Goal: Task Accomplishment & Management: Use online tool/utility

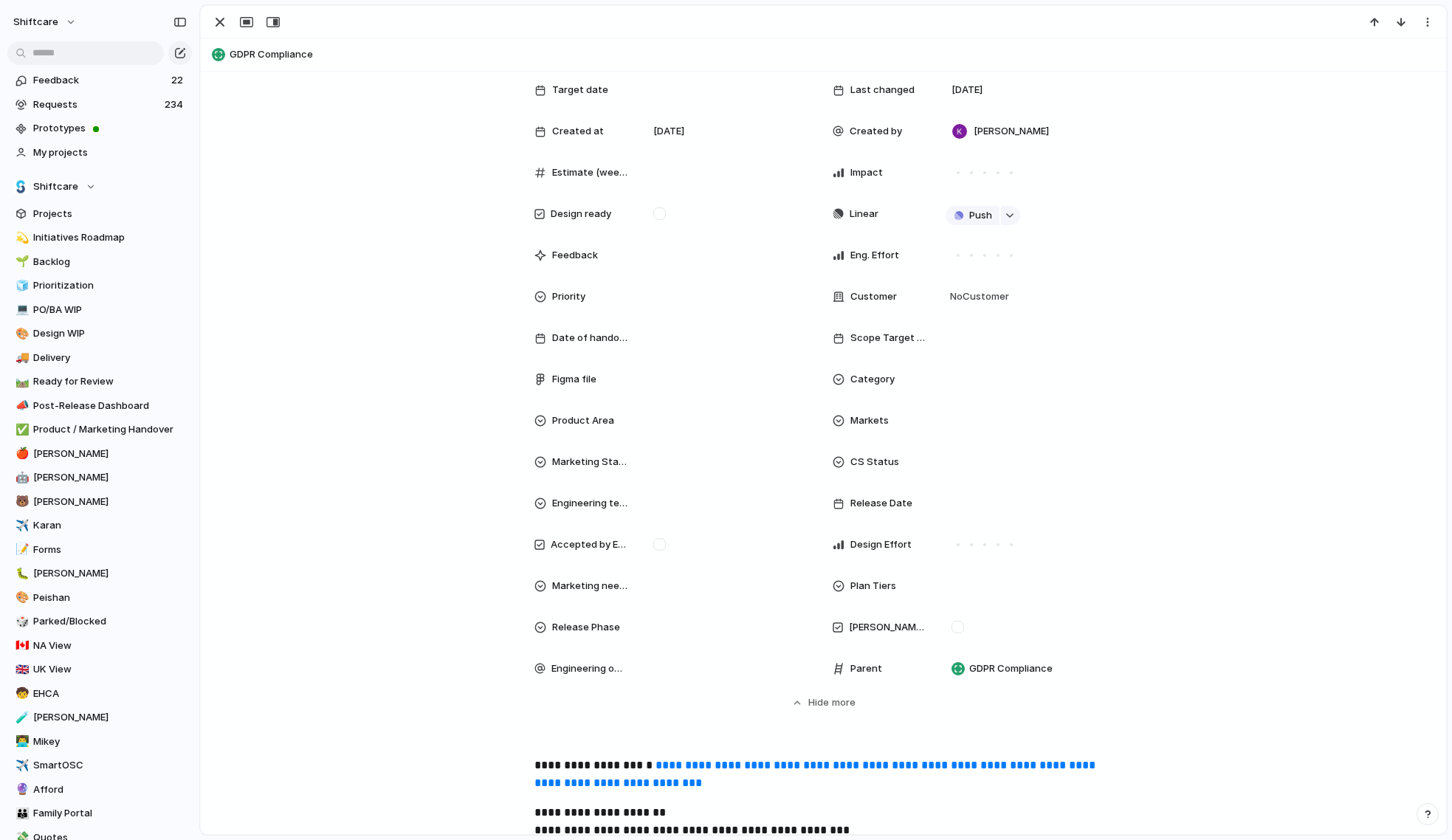
scroll to position [191, 0]
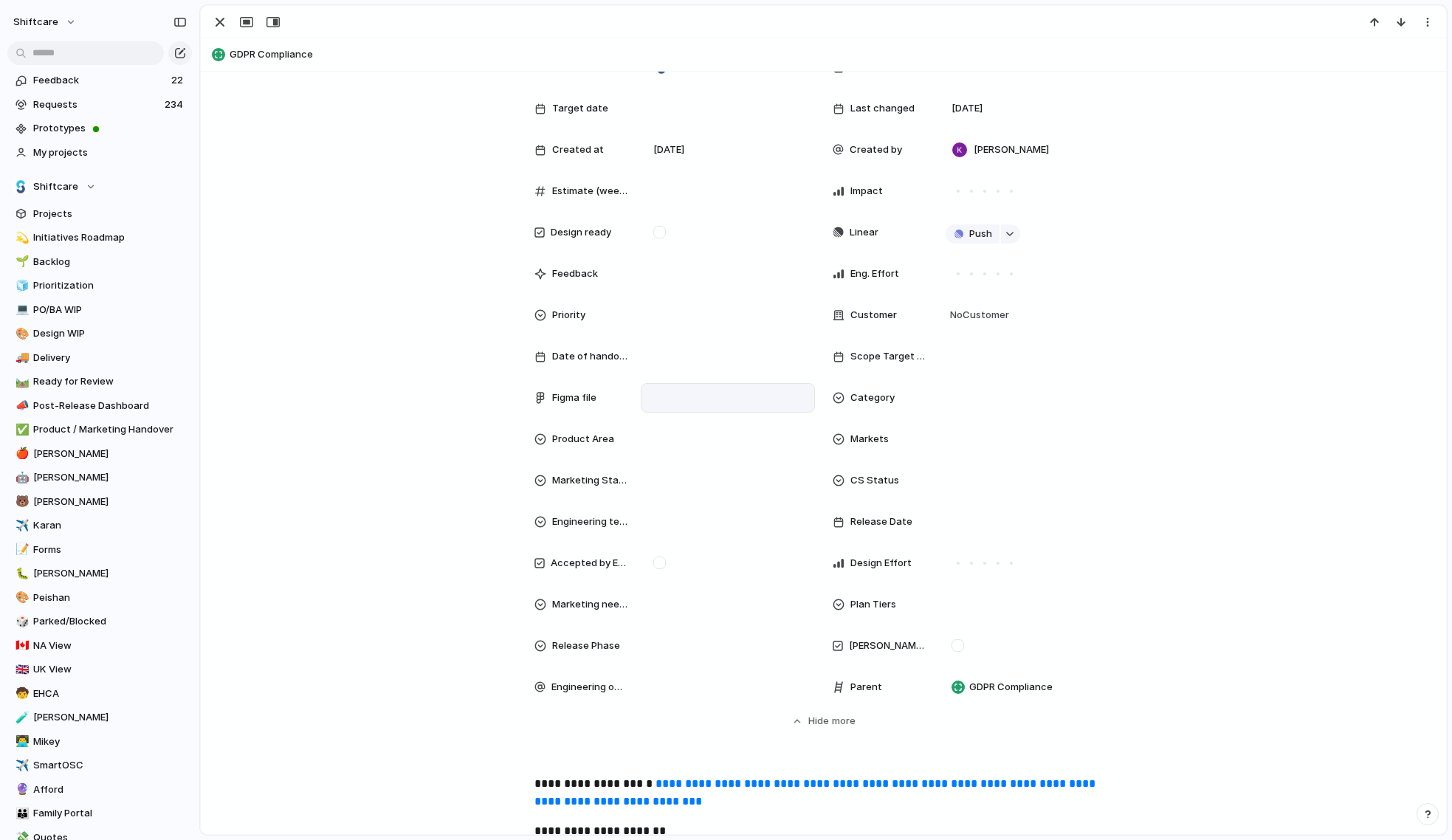
click at [705, 396] on div at bounding box center [727, 398] width 161 height 17
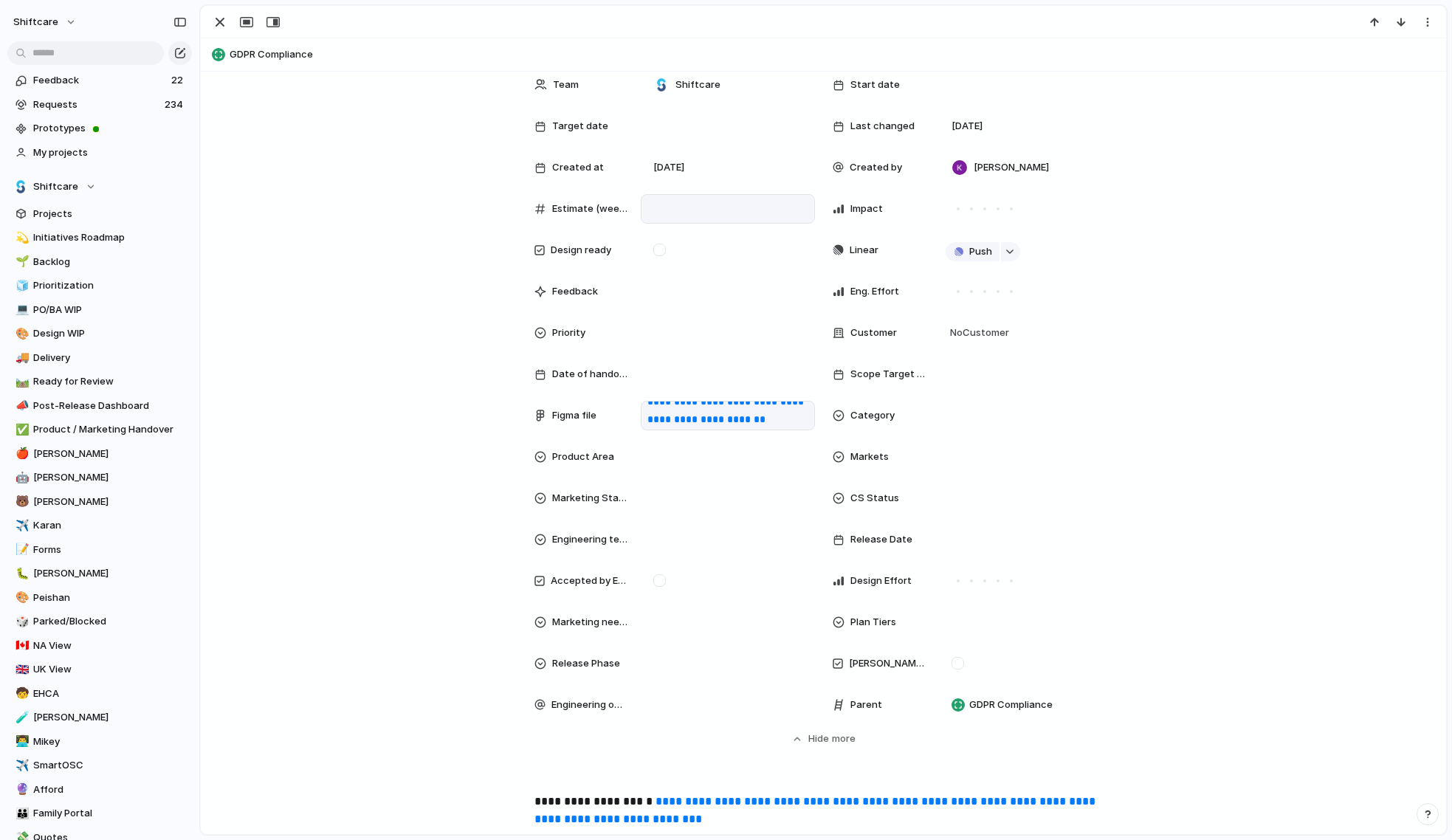
click at [662, 246] on div at bounding box center [660, 250] width 13 height 13
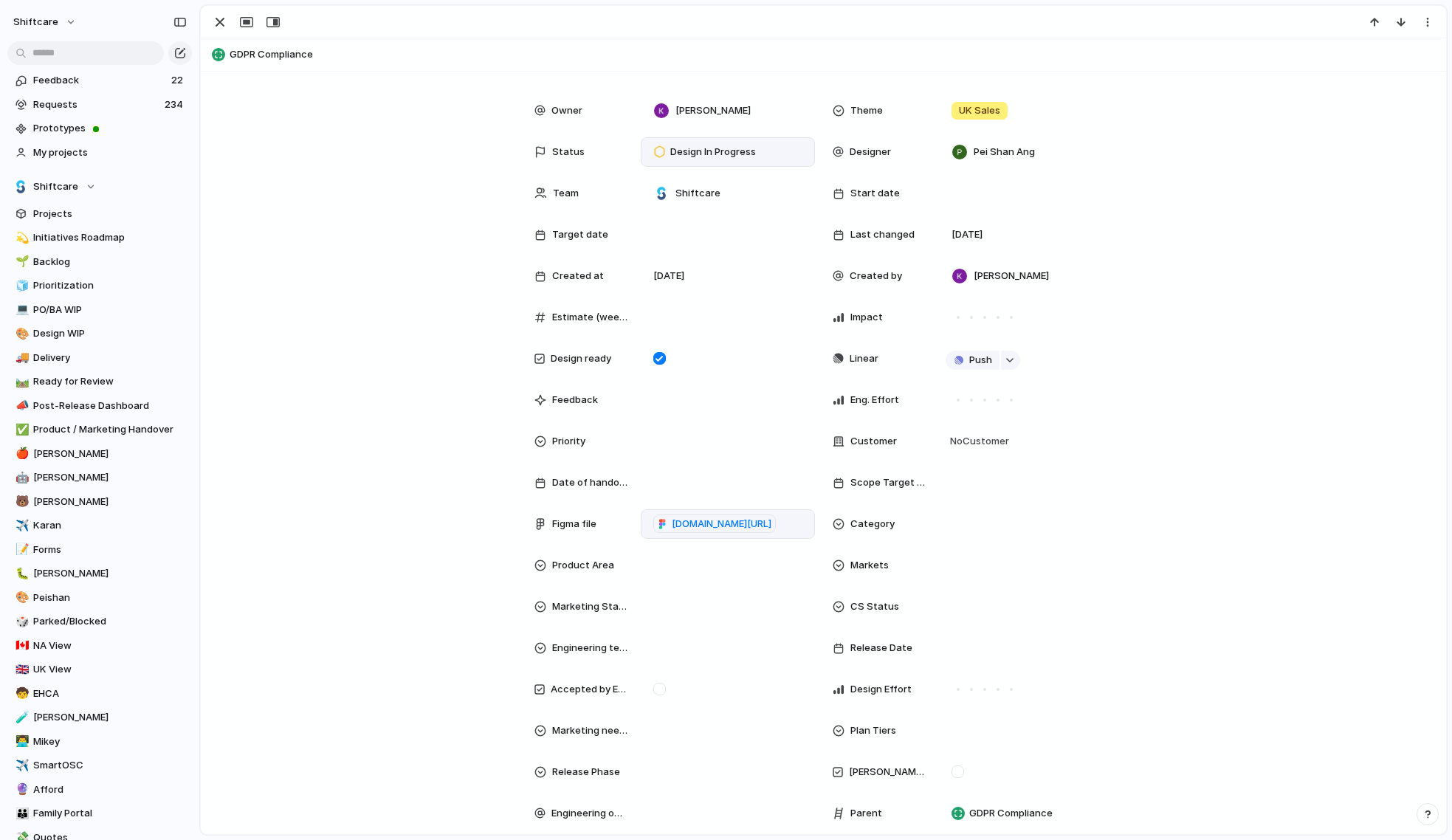
scroll to position [147, 0]
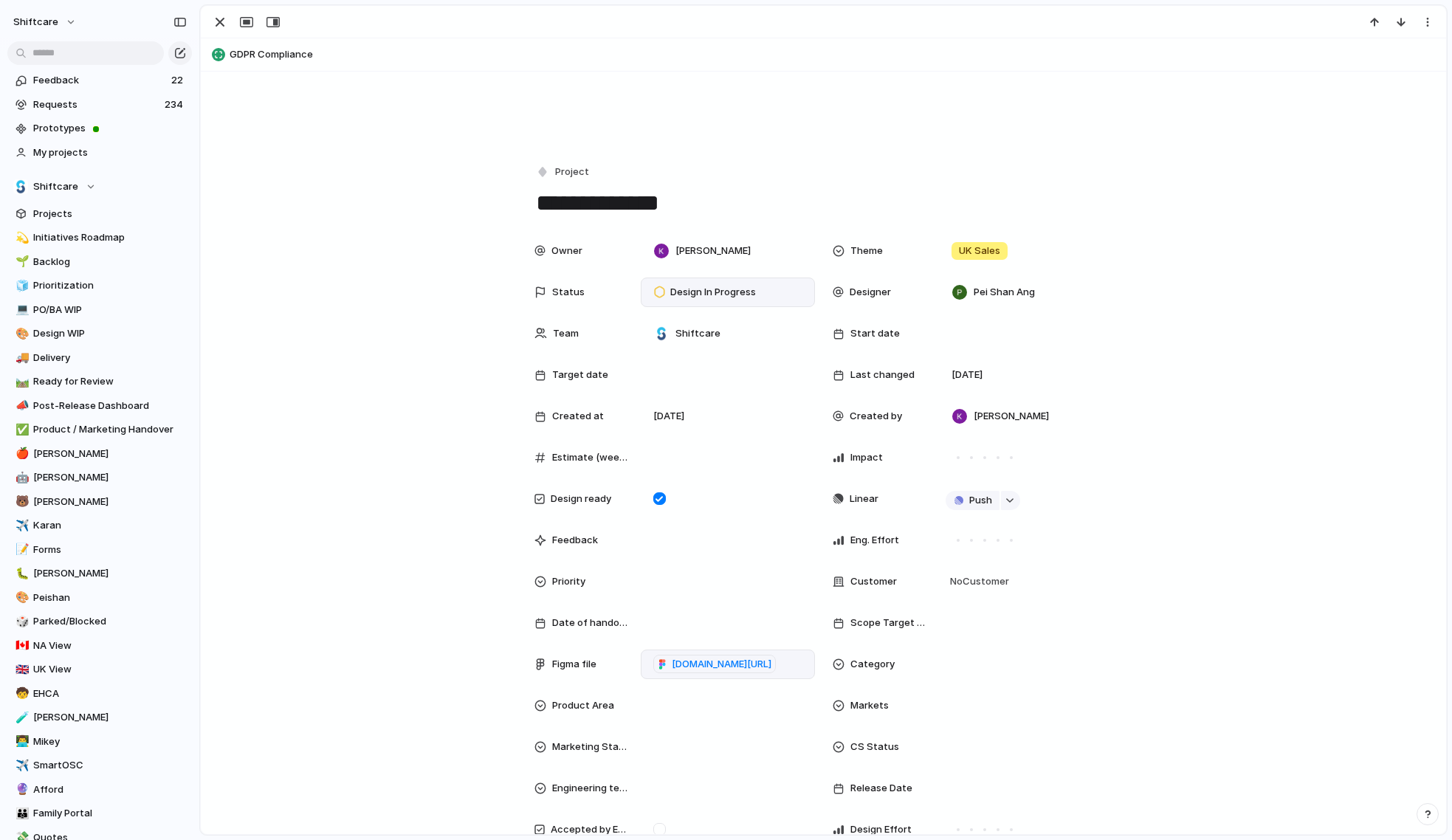
click at [710, 295] on span "Design In Progress" at bounding box center [713, 292] width 86 height 15
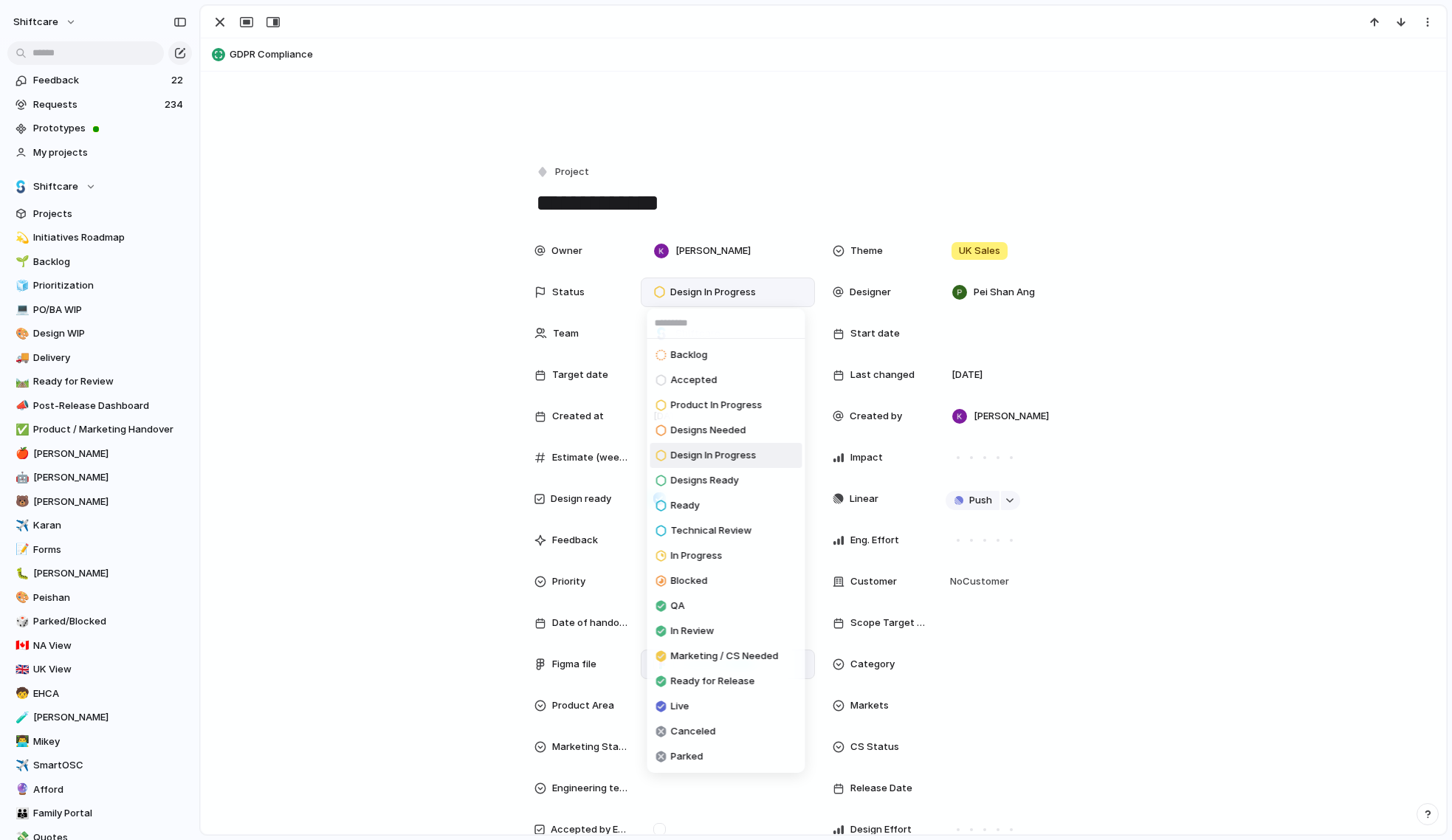
click at [719, 482] on span "Designs Ready" at bounding box center [704, 481] width 67 height 15
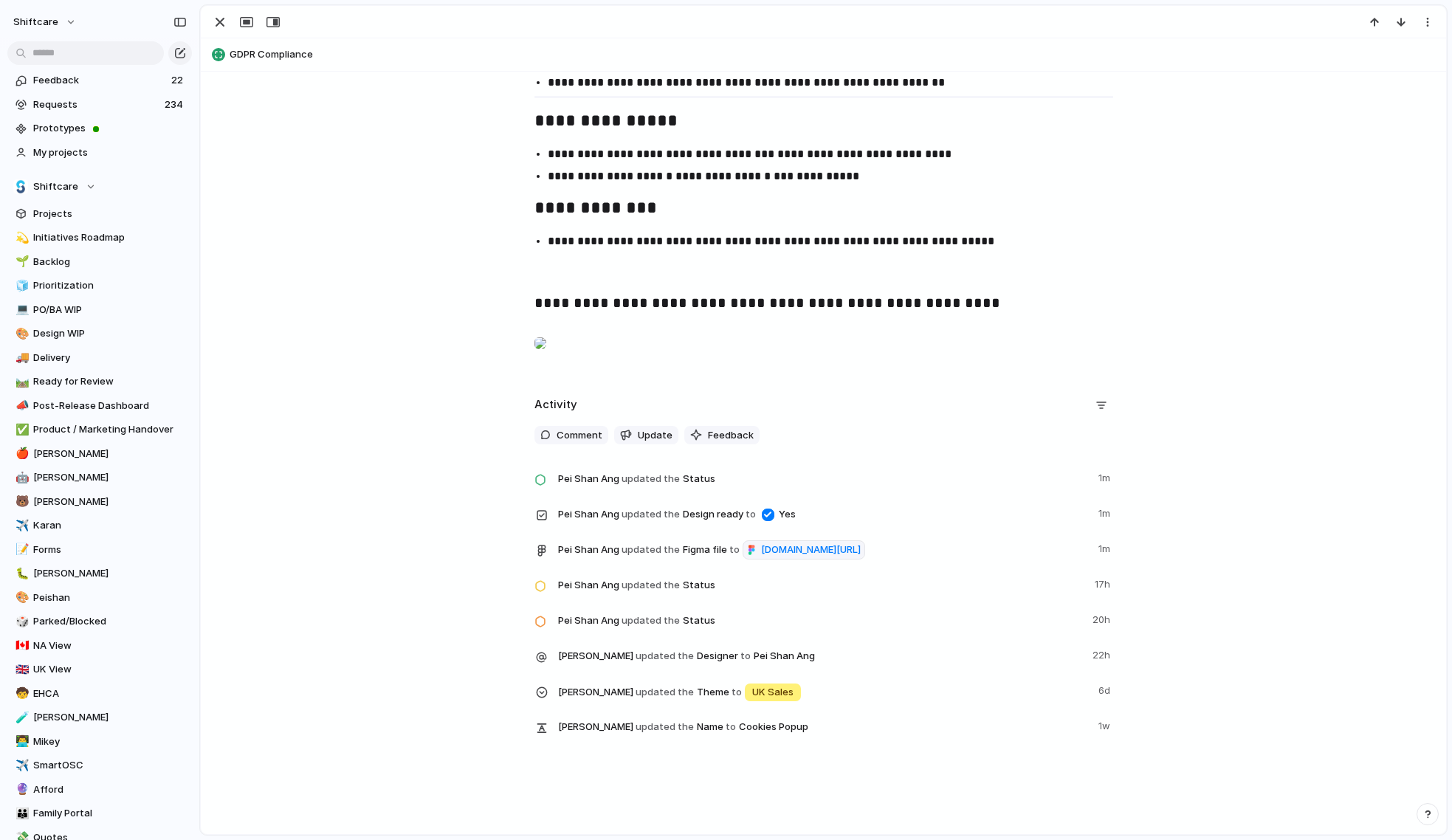
scroll to position [2853, 0]
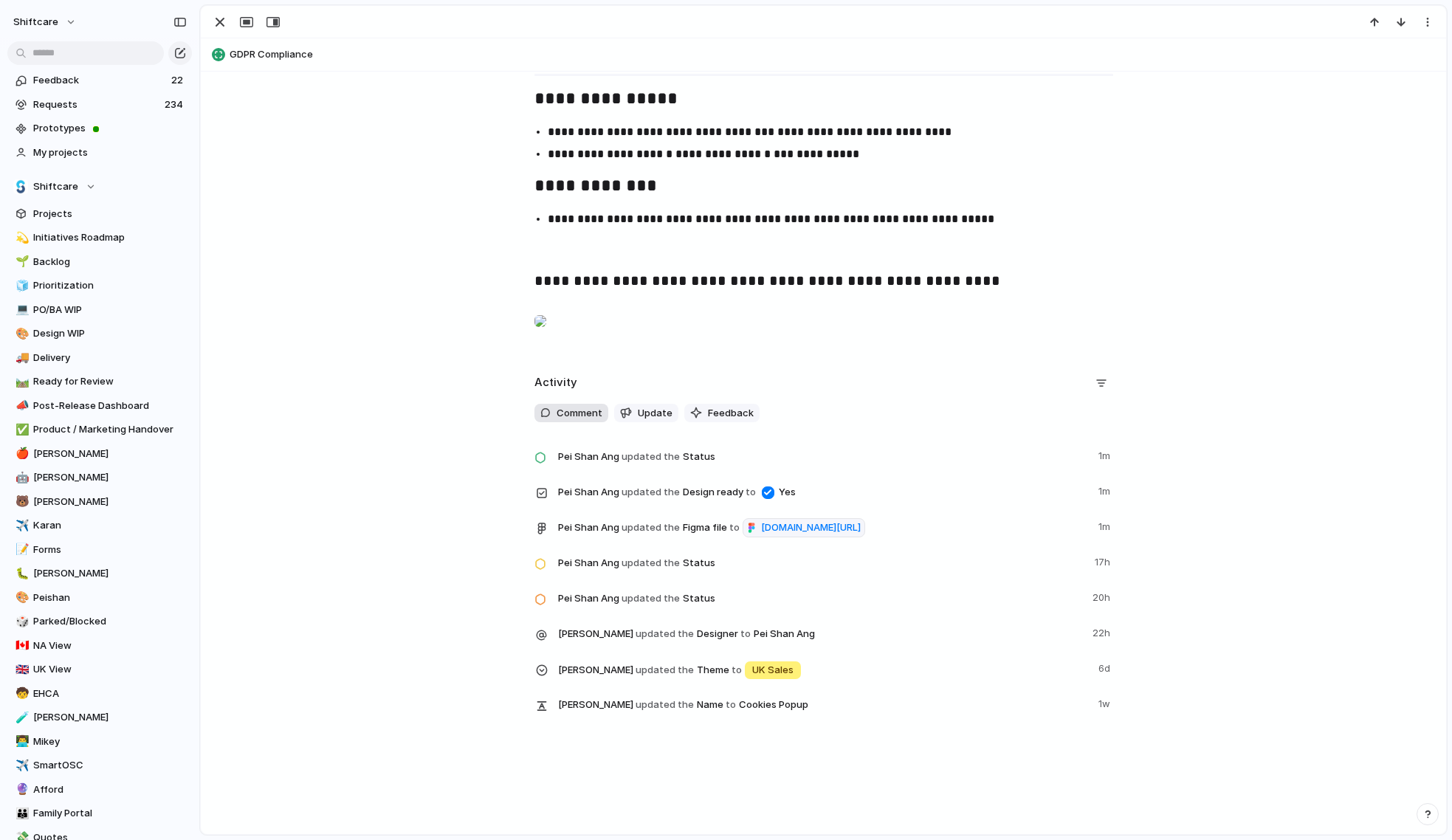
click at [591, 420] on span "Comment" at bounding box center [580, 413] width 46 height 15
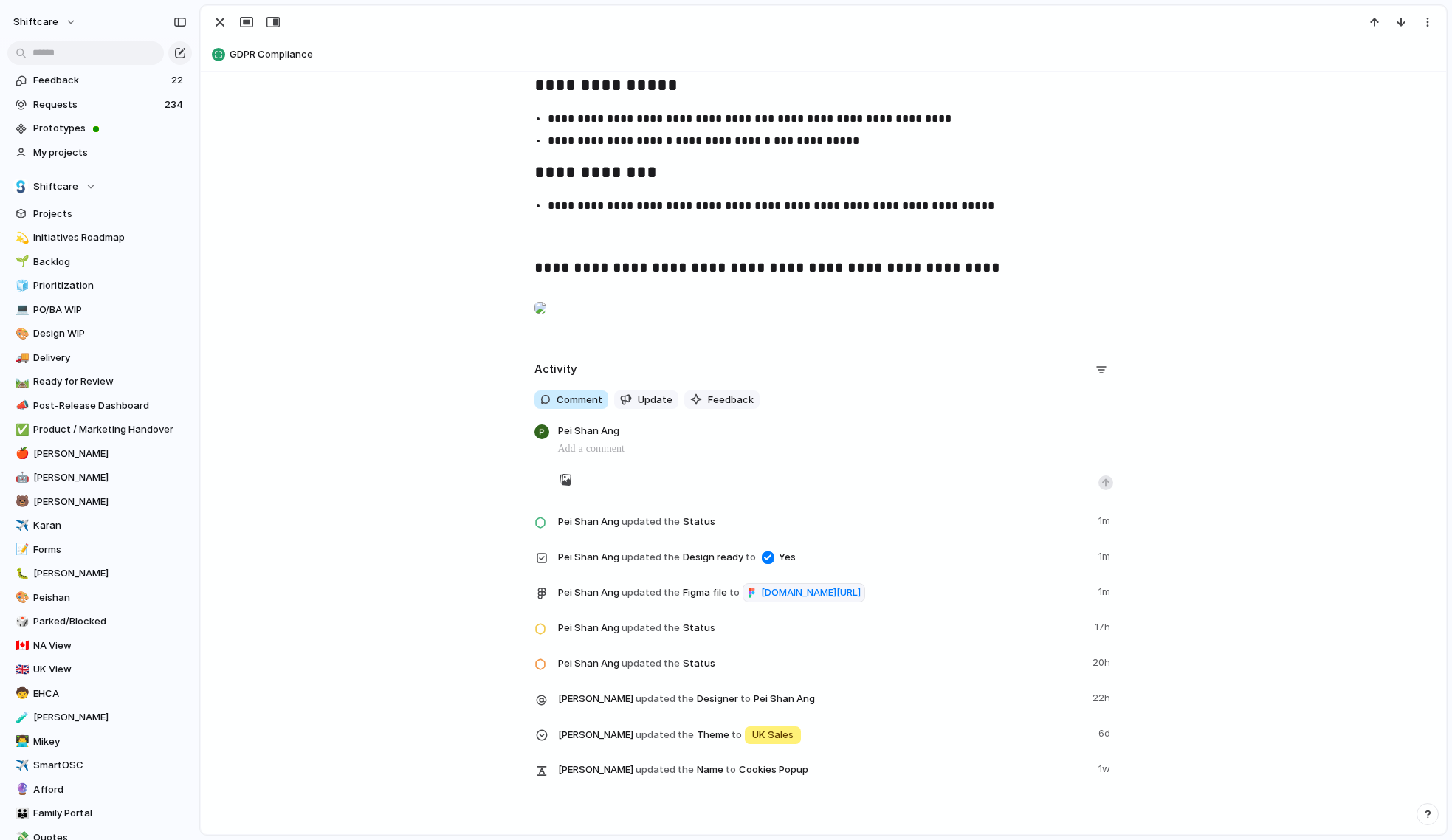
scroll to position [2867, 0]
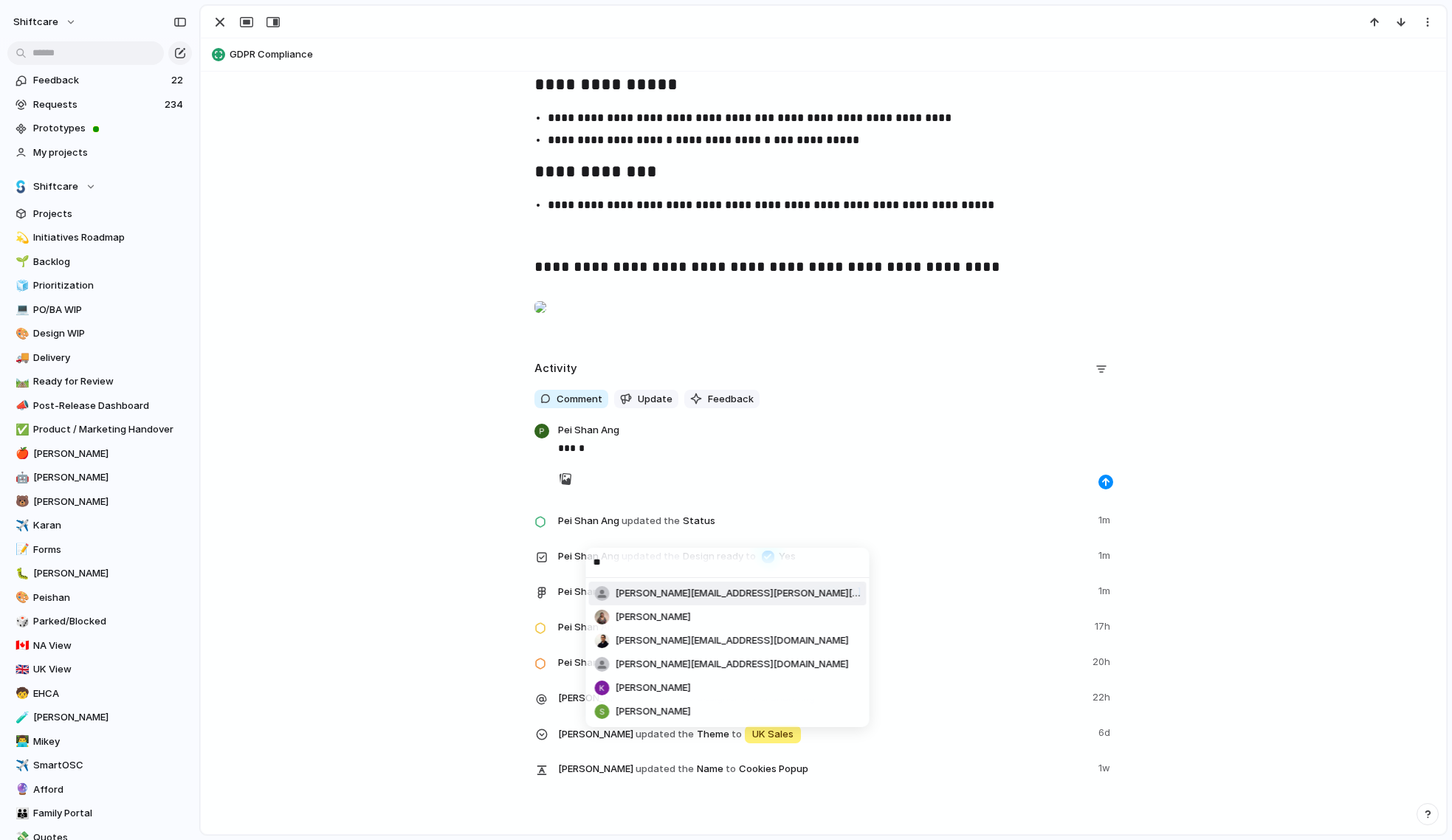
type input "***"
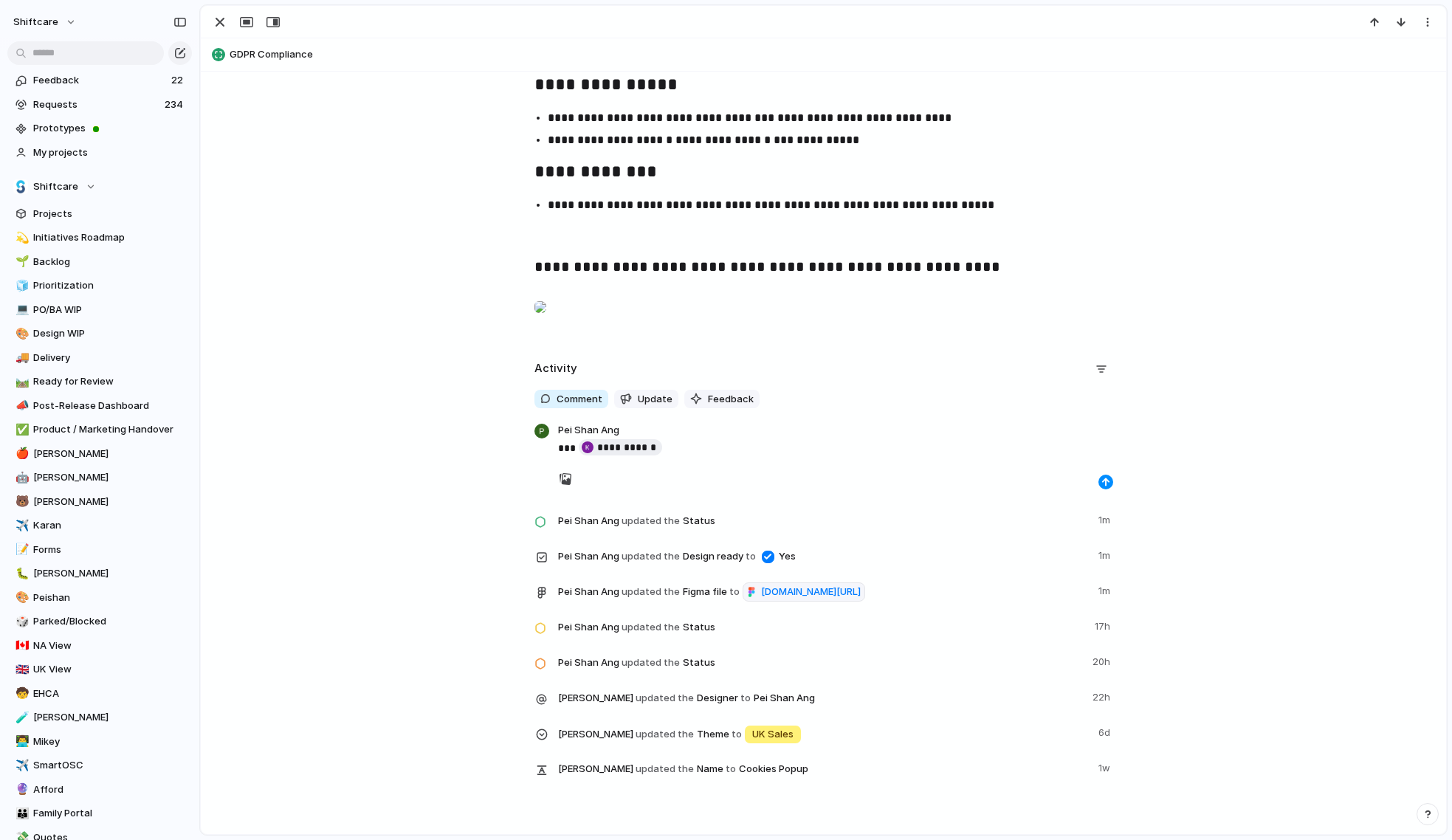
scroll to position [3035, 0]
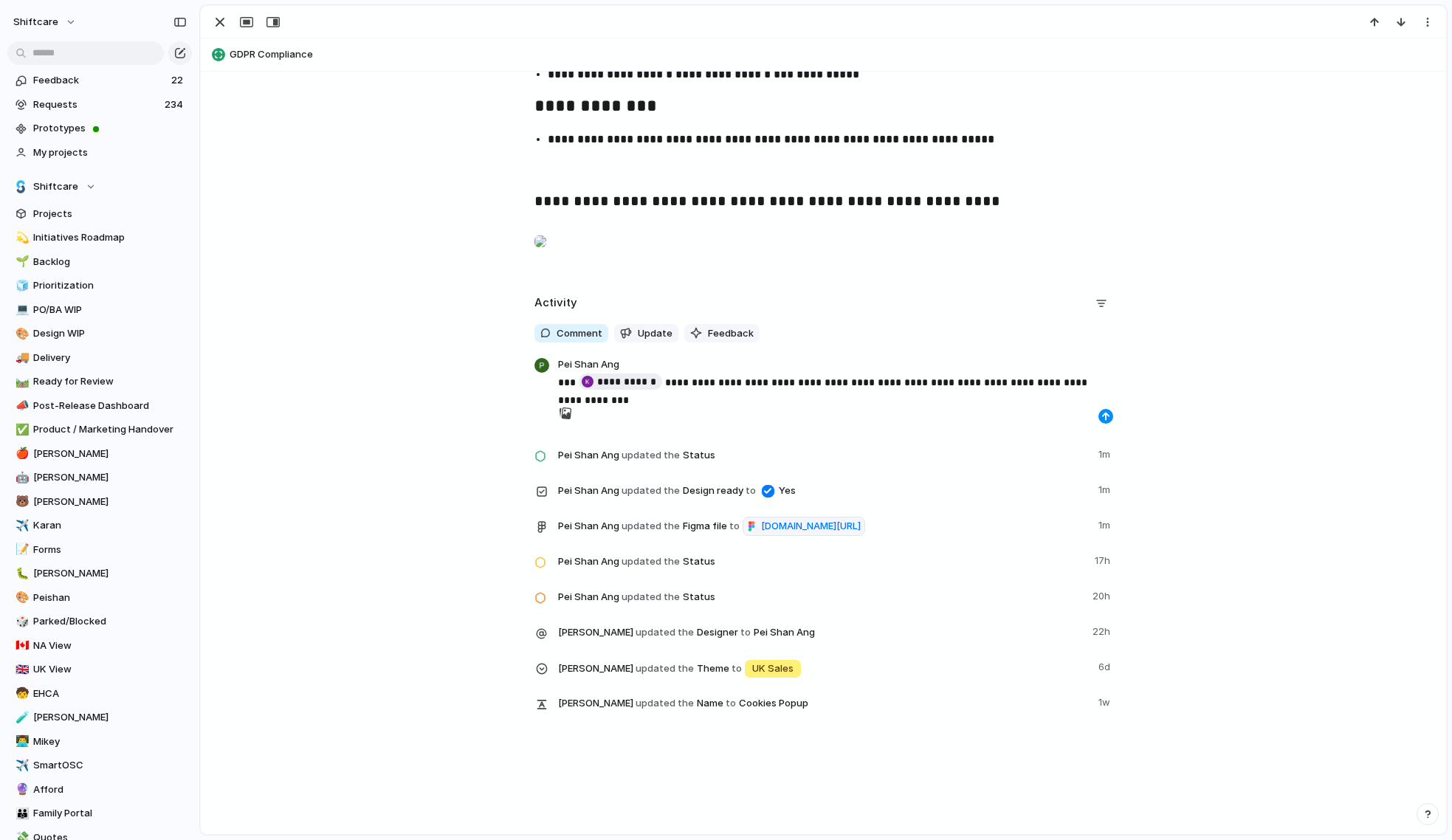
click at [1037, 373] on p "**********" at bounding box center [836, 382] width 555 height 18
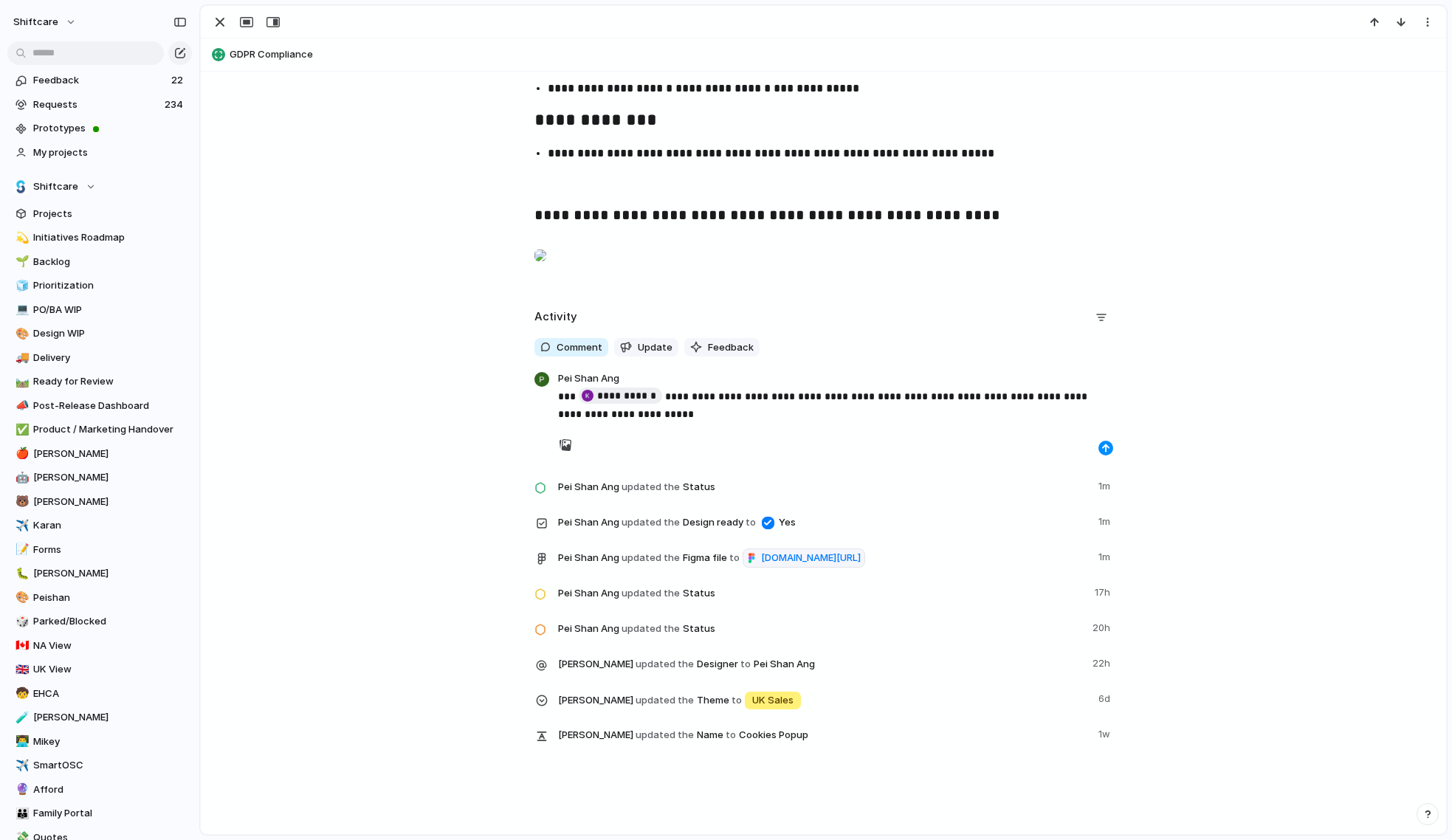
scroll to position [2940, 0]
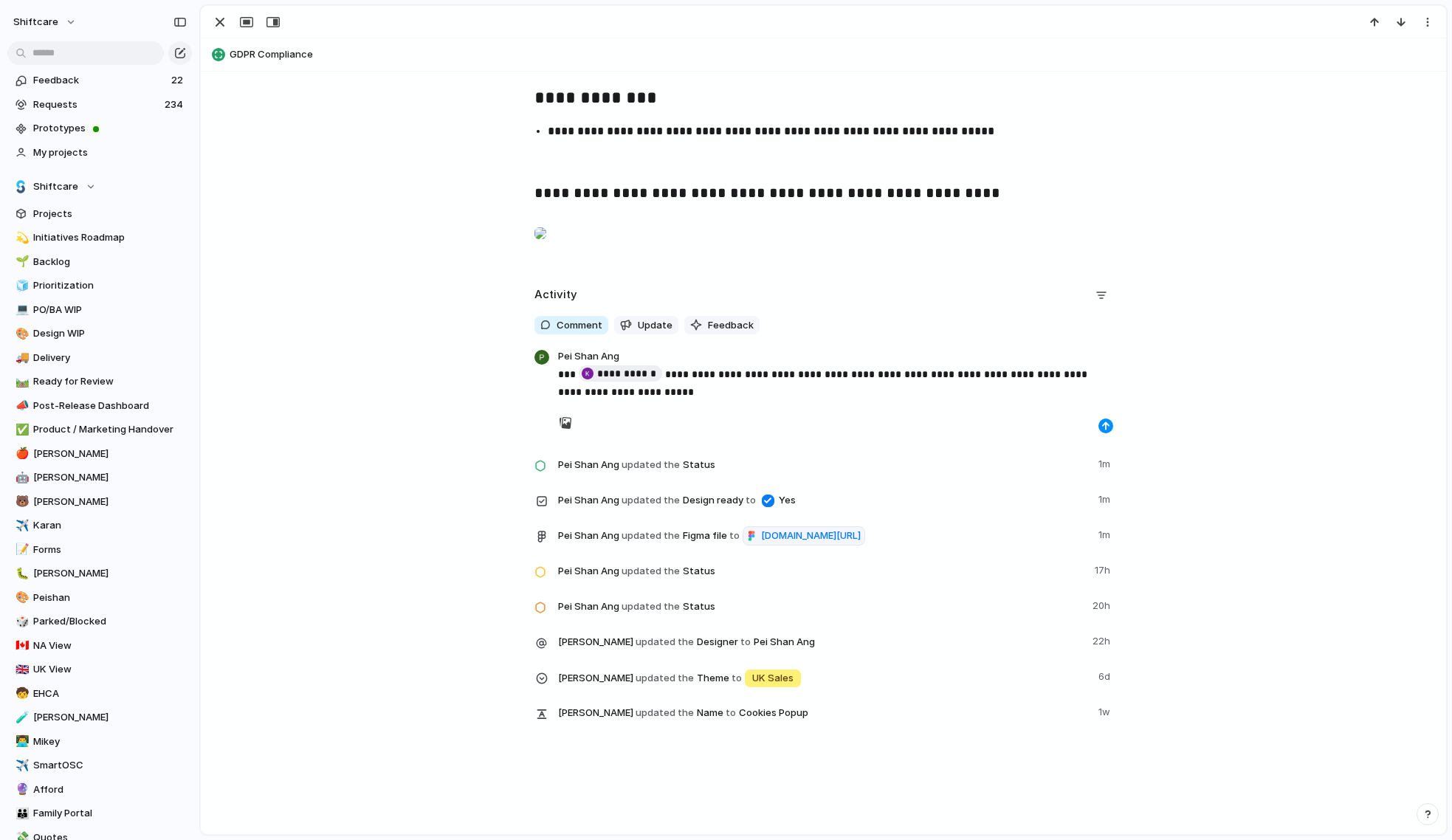
click at [701, 401] on p "**********" at bounding box center [836, 383] width 555 height 35
click at [1104, 430] on div "button" at bounding box center [1105, 426] width 9 height 9
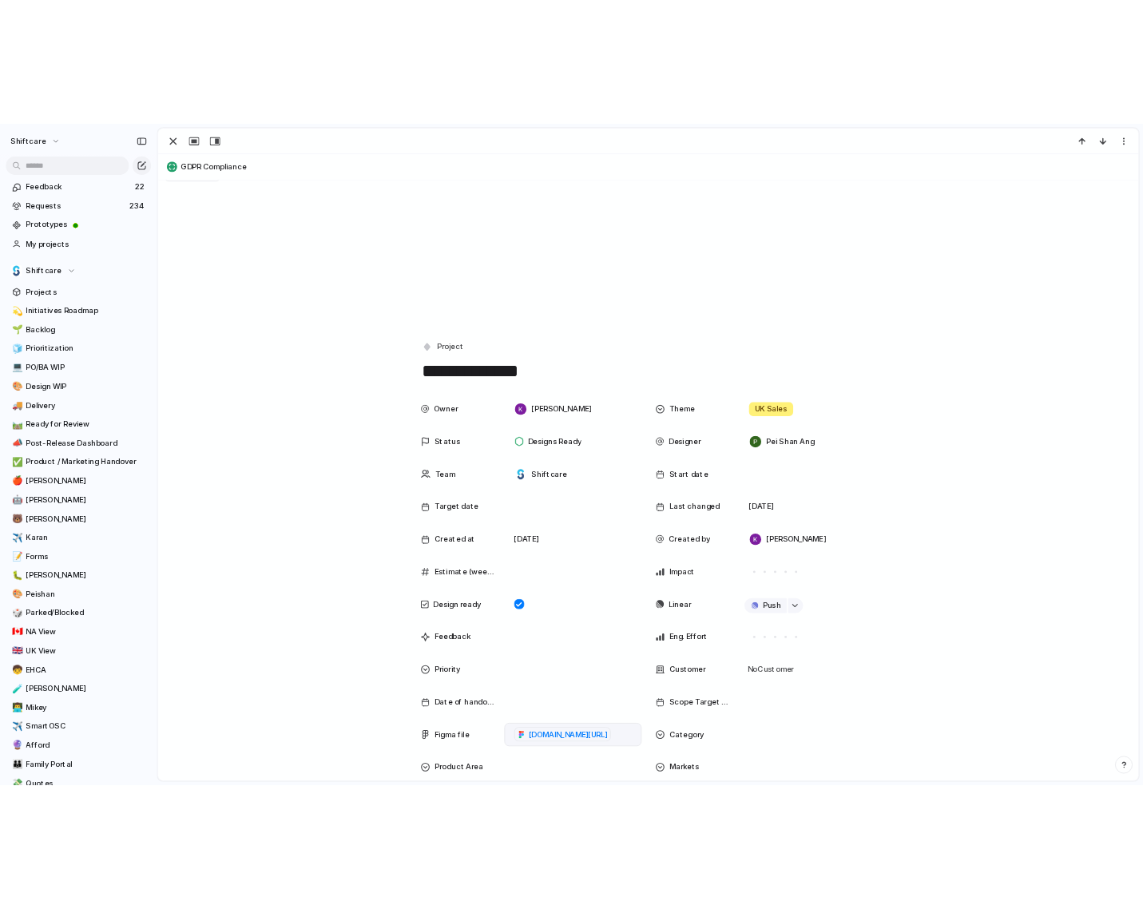
scroll to position [0, 0]
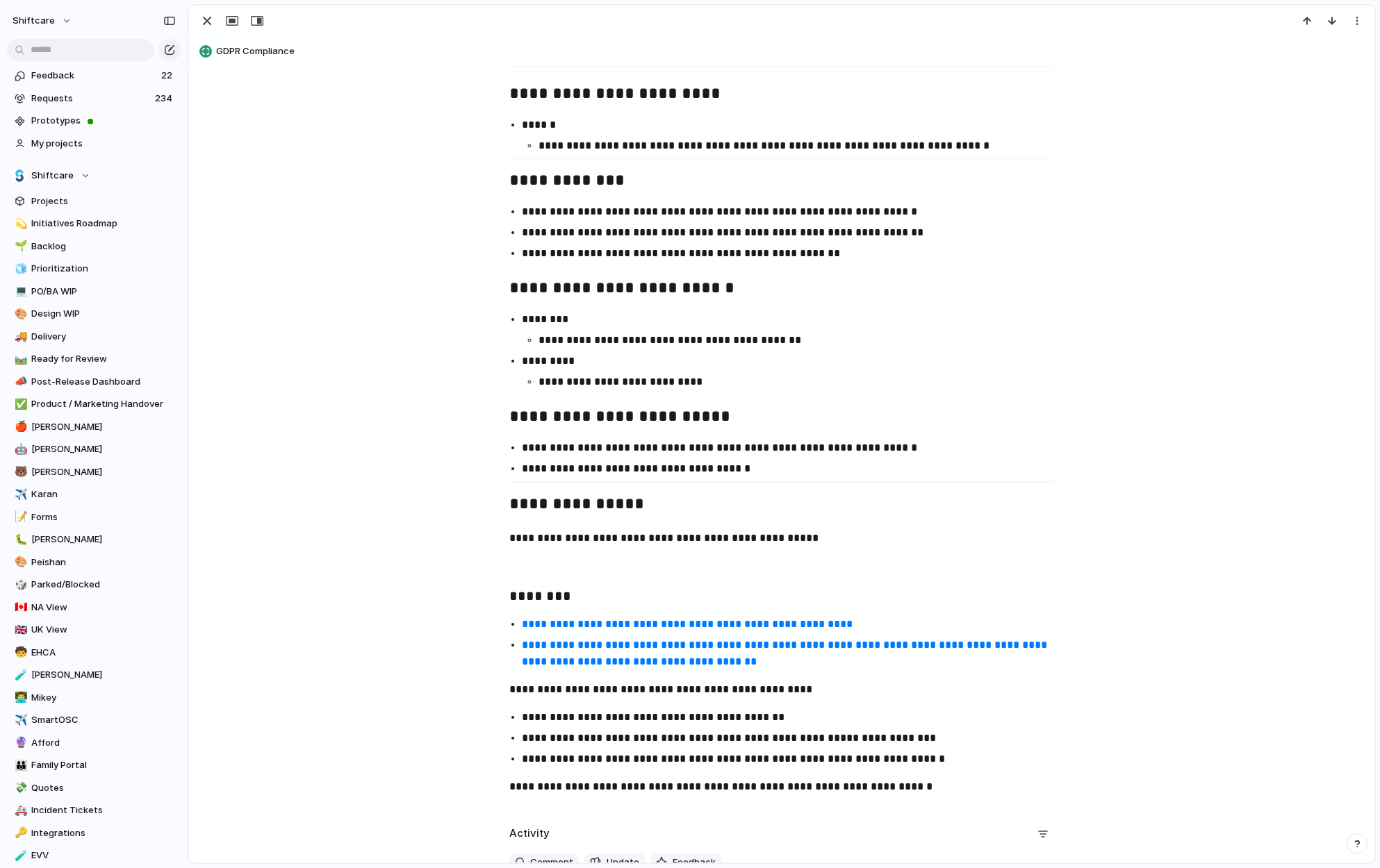
scroll to position [2015, 0]
